Goal: Transaction & Acquisition: Purchase product/service

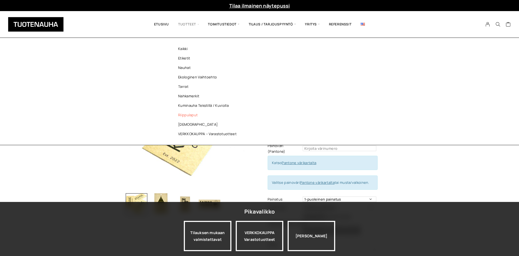
click at [192, 115] on link "Riippulaput" at bounding box center [208, 114] width 78 height 9
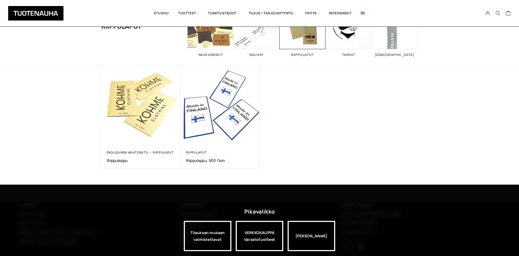
scroll to position [76, 0]
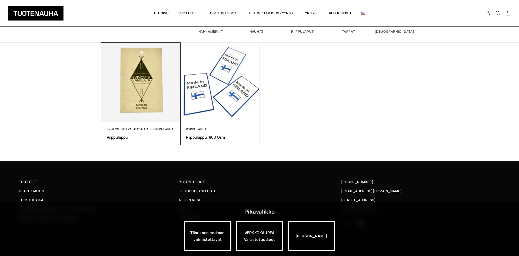
click at [152, 101] on img at bounding box center [140, 82] width 83 height 83
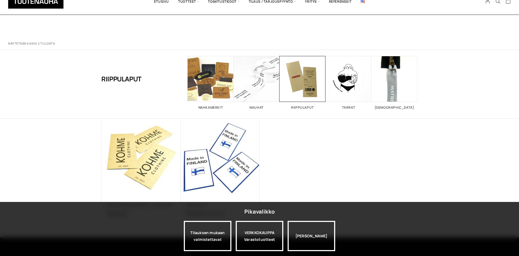
scroll to position [76, 0]
